Goal: Check status: Check status

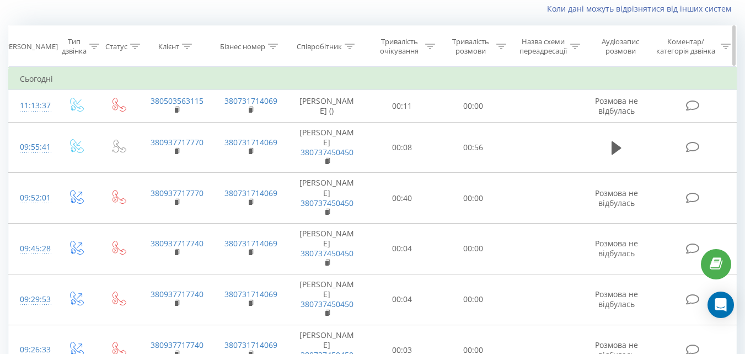
scroll to position [35, 0]
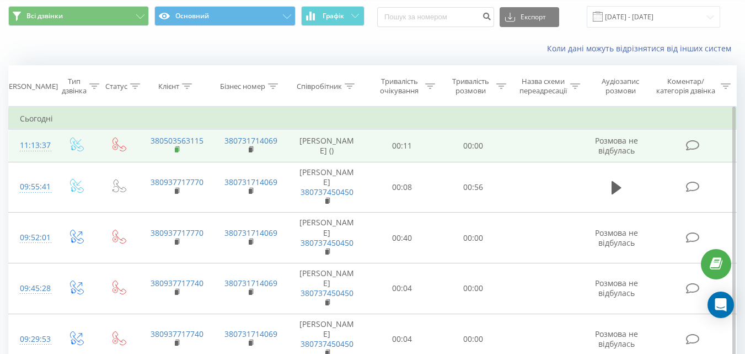
click at [179, 151] on icon at bounding box center [177, 148] width 4 height 5
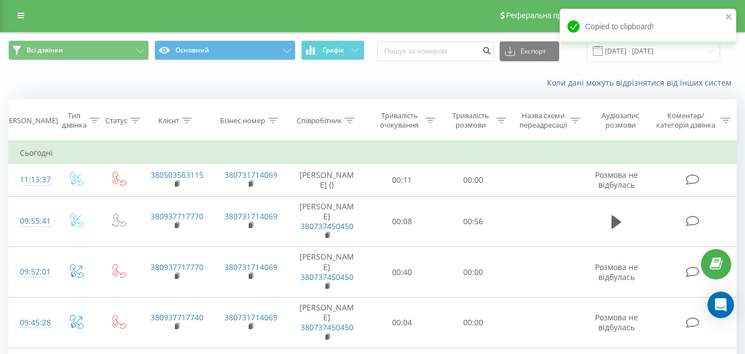
scroll to position [0, 0]
